Goal: Information Seeking & Learning: Learn about a topic

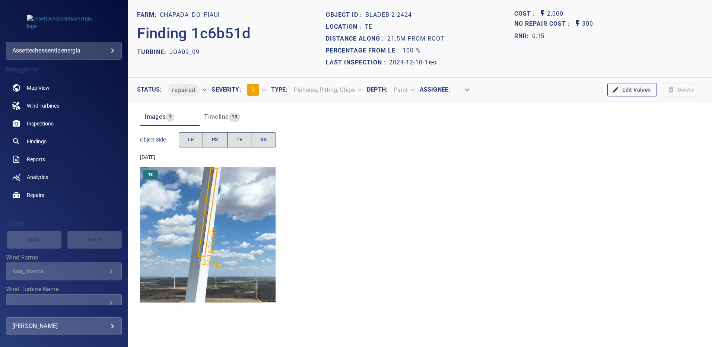
click at [217, 222] on img "Chapada_do_Piaui/JOA09_09/2024-12-10-1/2024-12-10-2/image104wp104.jpg" at bounding box center [208, 235] width 136 height 136
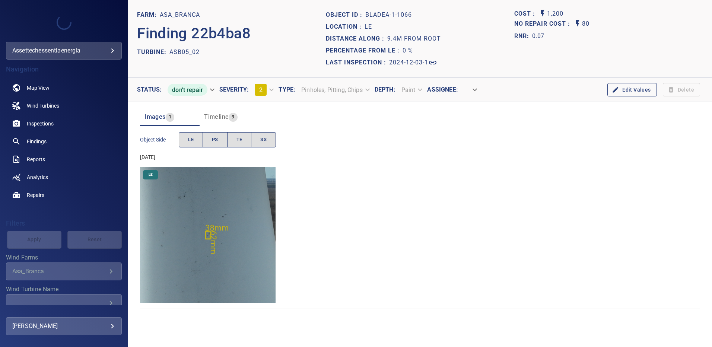
click at [224, 241] on img "Asa_Branca/ASB05_02/2024-12-03-1/2024-12-03-1/image5wp5.jpg" at bounding box center [208, 235] width 136 height 136
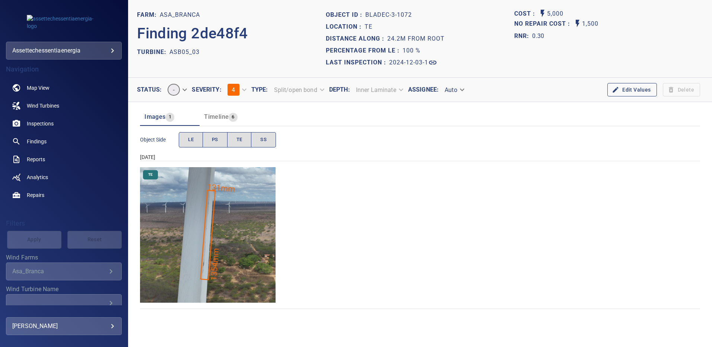
click at [229, 241] on img "Asa_Branca/ASB05_03/2024-12-03-1/2024-12-03-3/image205wp205.jpg" at bounding box center [208, 235] width 136 height 136
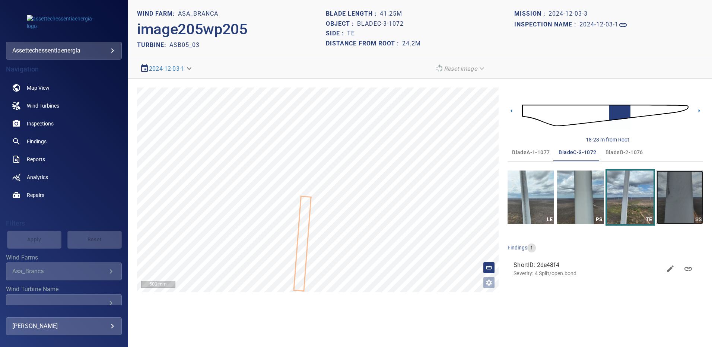
click at [682, 193] on img "button" at bounding box center [680, 198] width 47 height 54
